Goal: Task Accomplishment & Management: Manage account settings

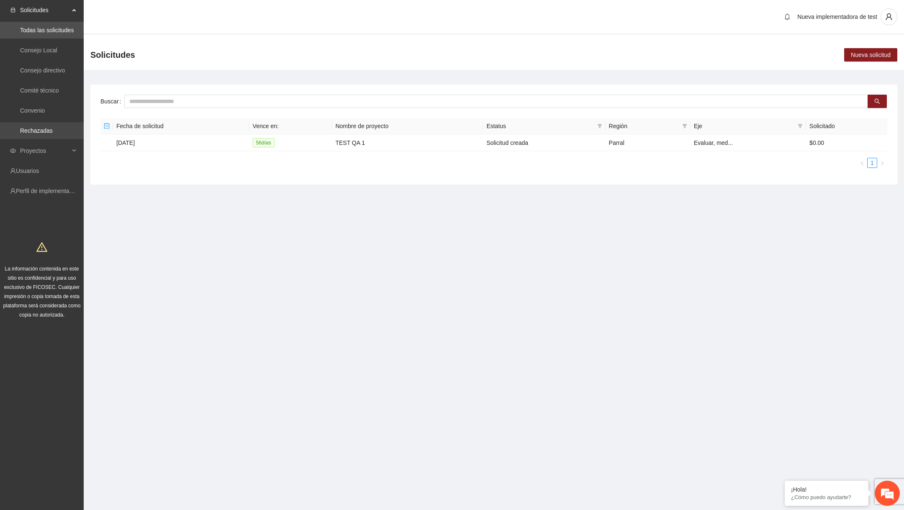
click at [53, 127] on link "Rechazadas" at bounding box center [36, 130] width 33 height 7
click at [45, 109] on link "Convenio" at bounding box center [32, 110] width 25 height 7
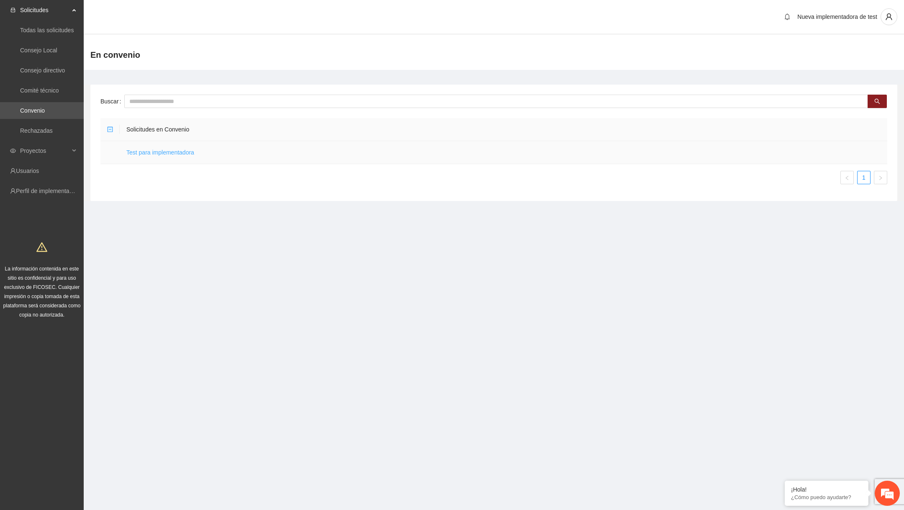
click at [187, 149] on link "Test para implementadora" at bounding box center [160, 152] width 68 height 7
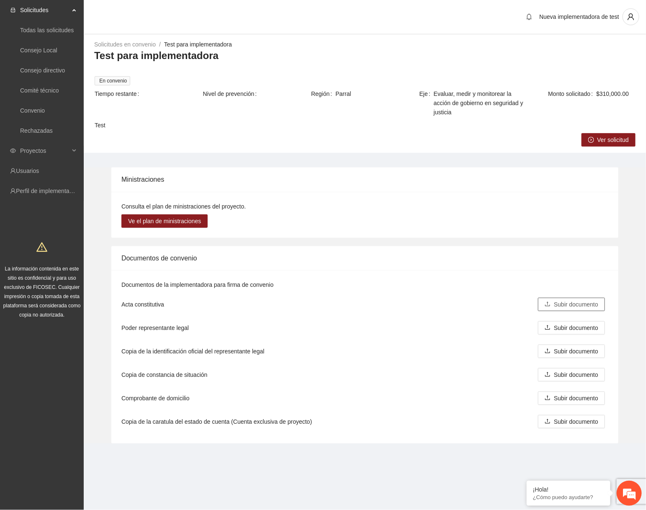
click at [569, 302] on span "Subir documento" at bounding box center [576, 304] width 44 height 9
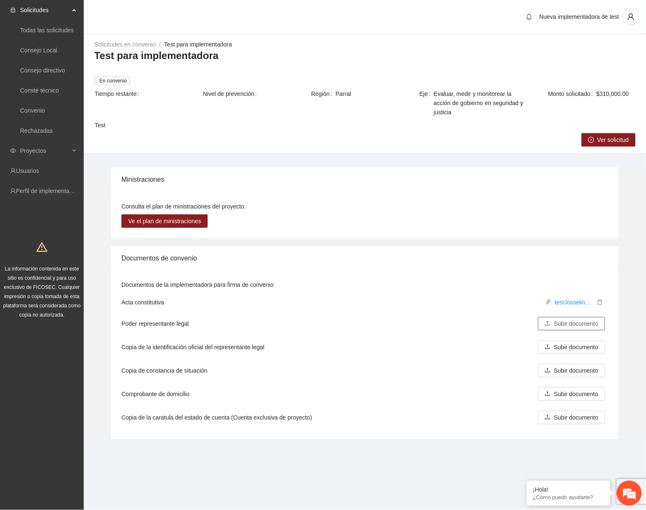
click at [591, 323] on span "Subir documento" at bounding box center [576, 323] width 44 height 9
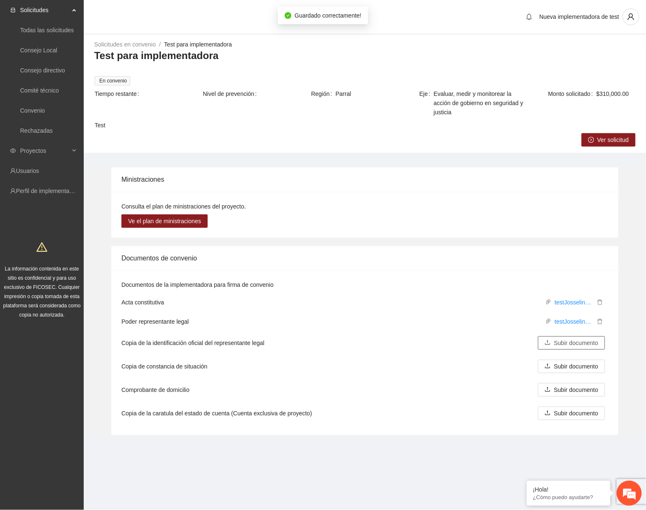
click at [572, 341] on span "Subir documento" at bounding box center [576, 342] width 44 height 9
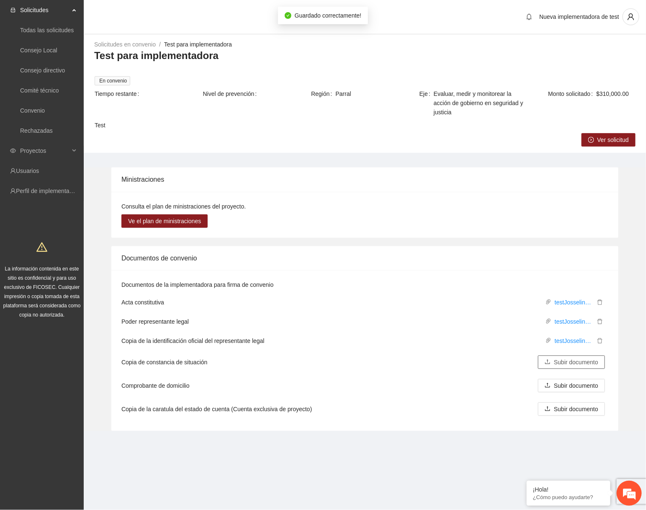
click at [573, 360] on span "Subir documento" at bounding box center [576, 361] width 44 height 9
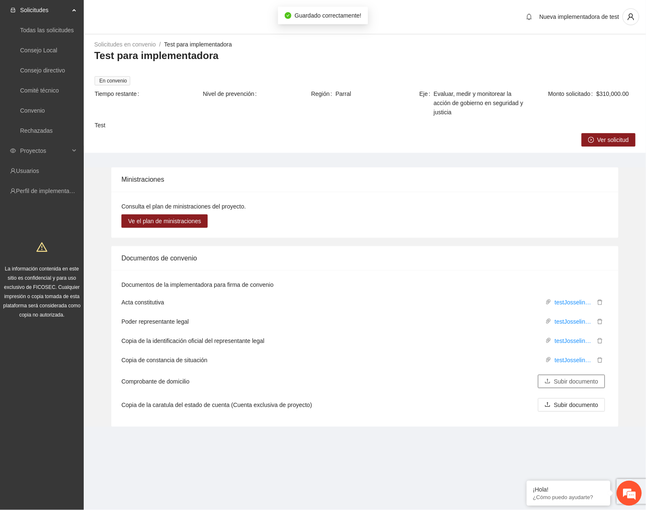
click at [569, 384] on span "Subir documento" at bounding box center [576, 381] width 44 height 9
click at [584, 403] on span "Subir documento" at bounding box center [576, 400] width 44 height 9
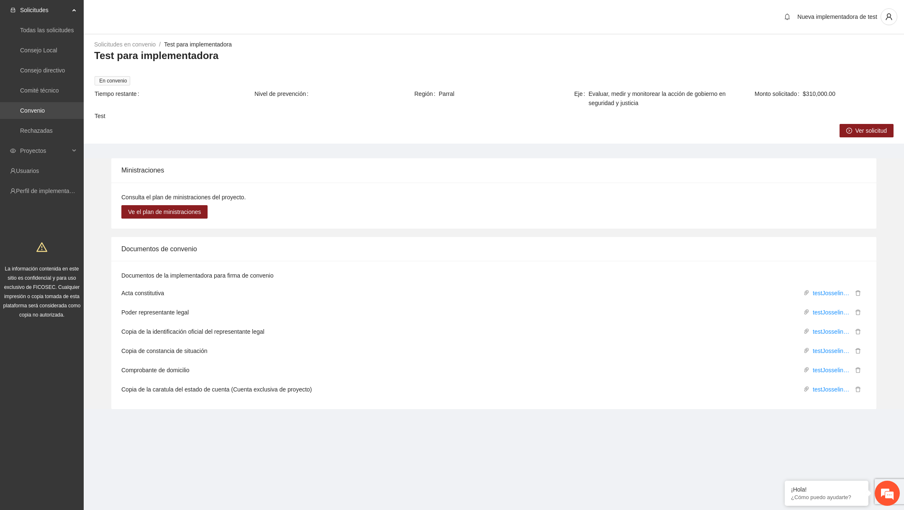
click at [45, 113] on link "Convenio" at bounding box center [32, 110] width 25 height 7
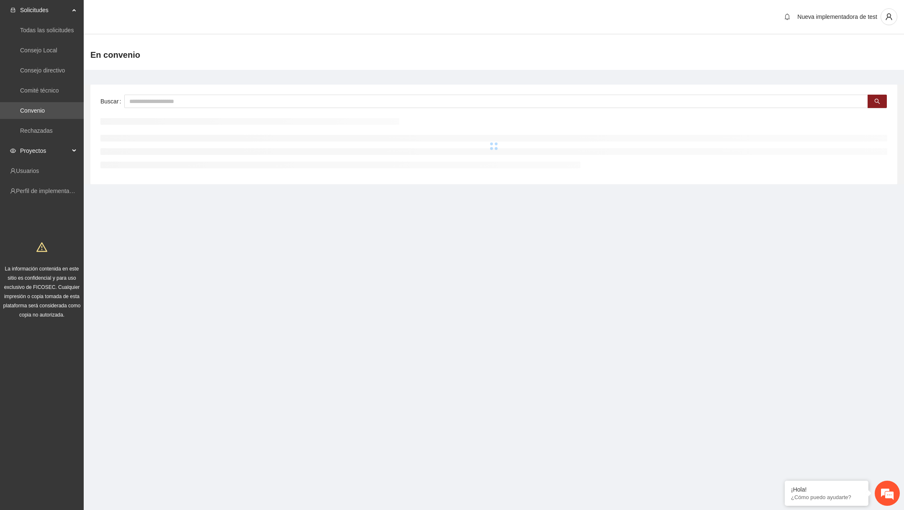
click at [50, 152] on span "Proyectos" at bounding box center [44, 150] width 49 height 17
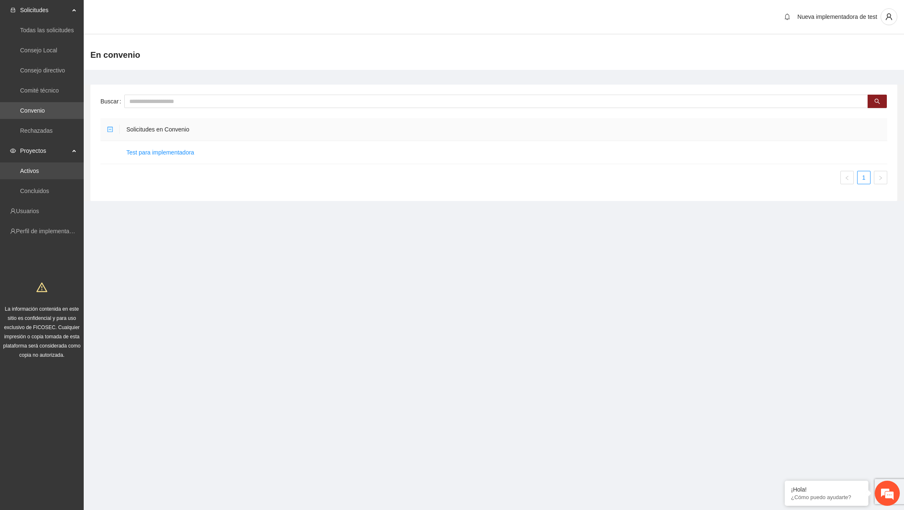
click at [39, 169] on link "Activos" at bounding box center [29, 170] width 19 height 7
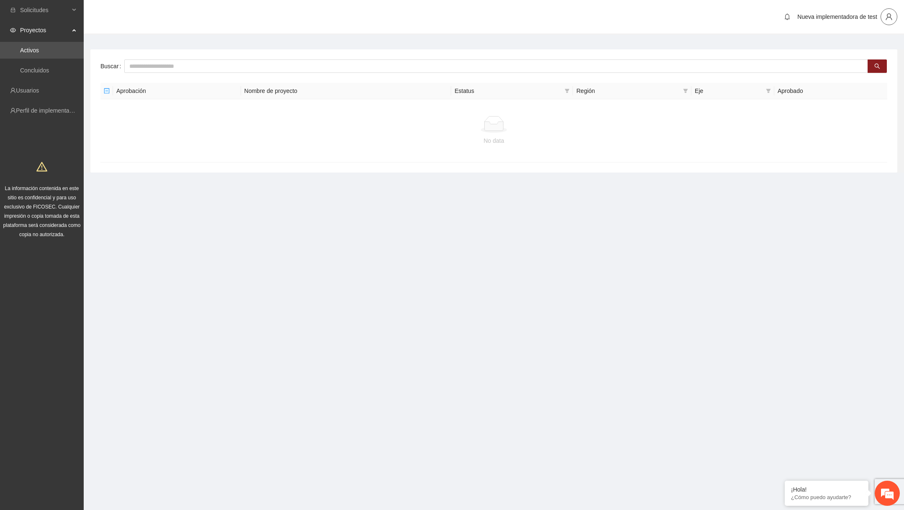
click at [645, 12] on button "button" at bounding box center [889, 16] width 17 height 17
click at [645, 44] on span "Cerrar sesión" at bounding box center [864, 47] width 53 height 9
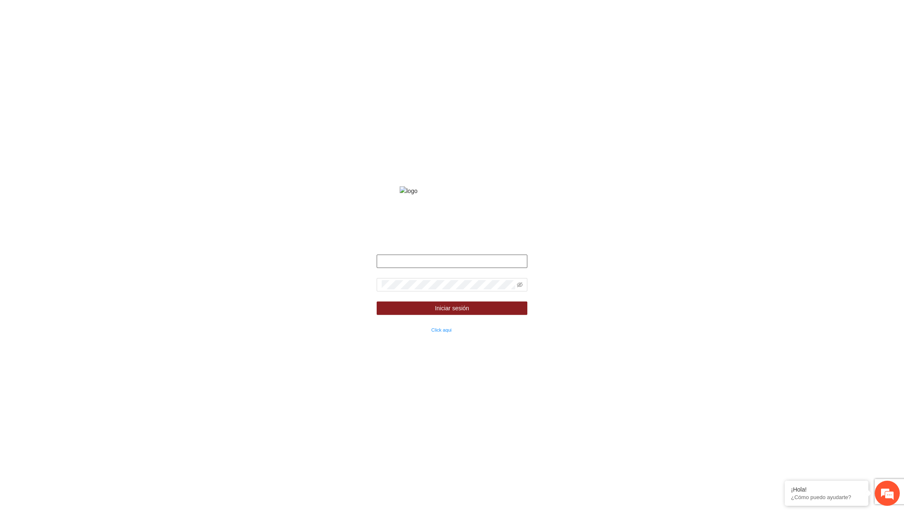
click at [470, 268] on input "text" at bounding box center [452, 260] width 151 height 13
type input "**********"
click at [519, 288] on icon "eye-invisible" at bounding box center [520, 285] width 6 height 6
click at [491, 315] on button "Iniciar sesión" at bounding box center [452, 307] width 151 height 13
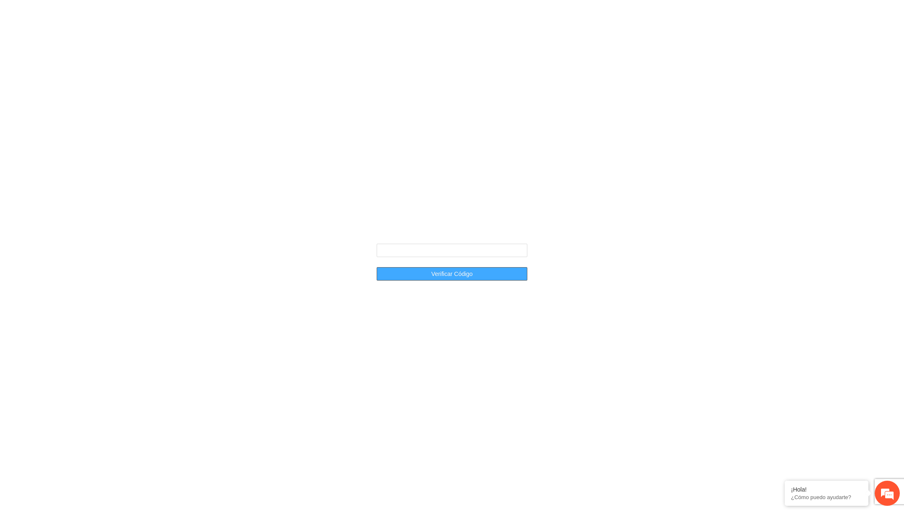
click at [454, 268] on button "Verificar Código" at bounding box center [452, 273] width 151 height 13
click at [465, 246] on input "text" at bounding box center [452, 250] width 151 height 13
type input "******"
click at [377, 267] on button "Verificar Código" at bounding box center [452, 273] width 151 height 13
